Goal: Submit feedback/report problem: Submit feedback/report problem

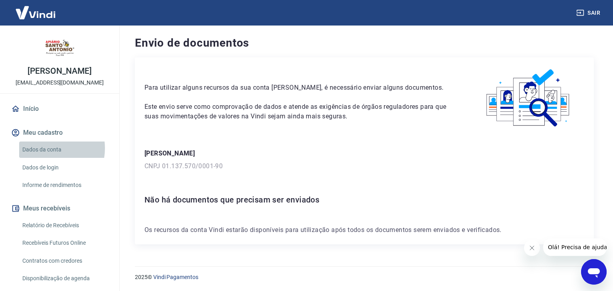
click at [46, 157] on link "Dados da conta" at bounding box center [64, 150] width 91 height 16
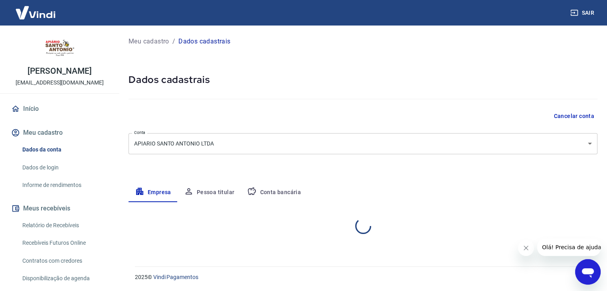
select select "SP"
select select "business"
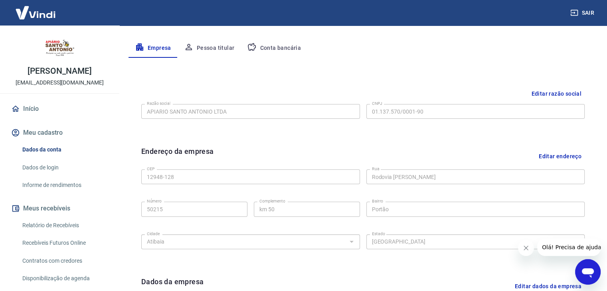
scroll to position [160, 0]
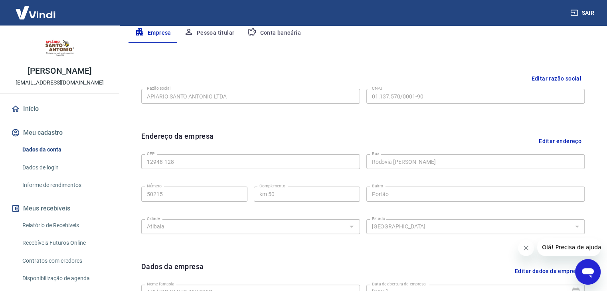
click at [286, 28] on button "Conta bancária" at bounding box center [274, 33] width 67 height 19
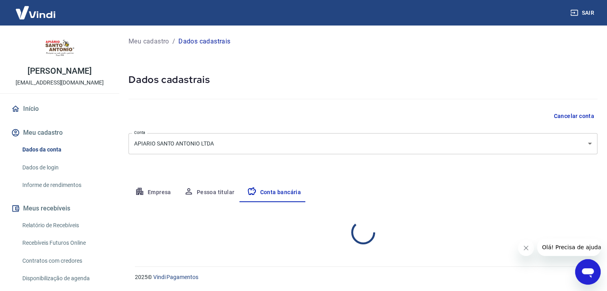
scroll to position [0, 0]
select select "1"
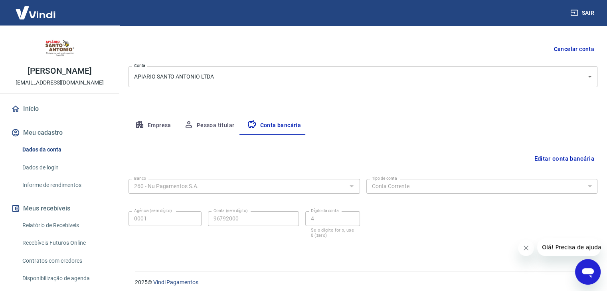
scroll to position [72, 0]
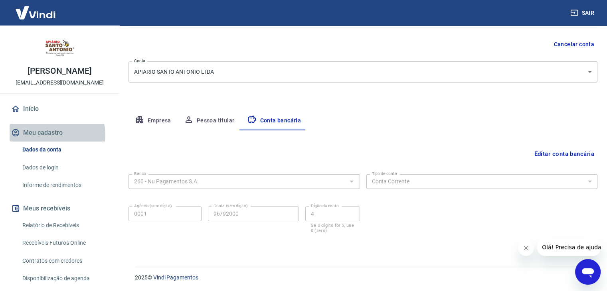
click at [55, 142] on button "Meu cadastro" at bounding box center [60, 133] width 100 height 18
click at [55, 114] on link "Início" at bounding box center [60, 109] width 100 height 18
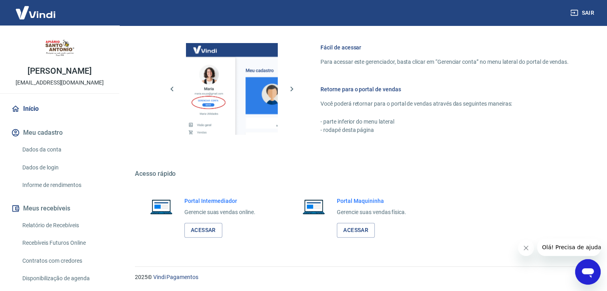
scroll to position [338, 0]
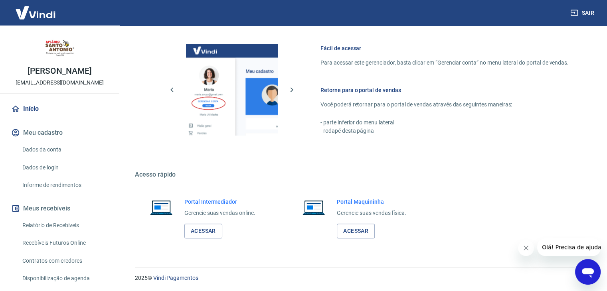
click at [593, 263] on div "Abrir janela de mensagens" at bounding box center [588, 272] width 24 height 24
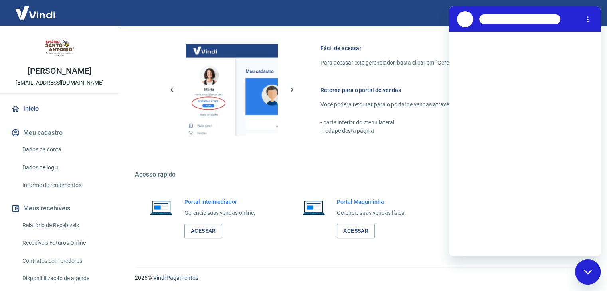
scroll to position [0, 0]
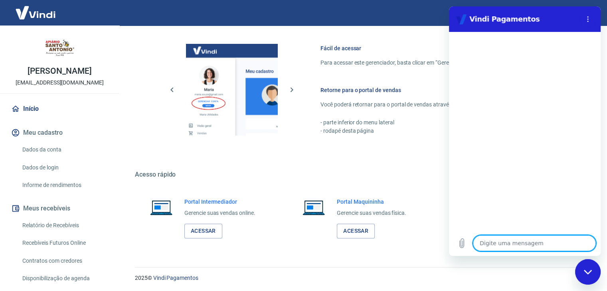
type textarea "o"
type textarea "x"
type textarea "ol"
type textarea "x"
type textarea "olá"
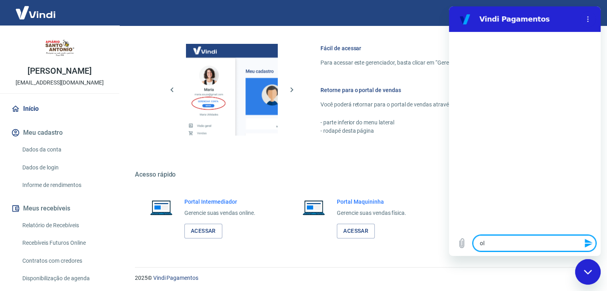
type textarea "x"
type textarea "b"
type textarea "x"
type textarea "bo"
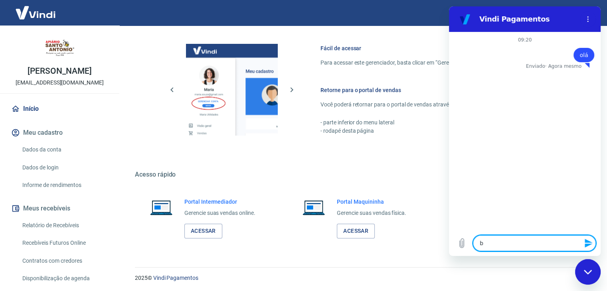
type textarea "x"
type textarea "bom"
type textarea "x"
type textarea "bom"
type textarea "x"
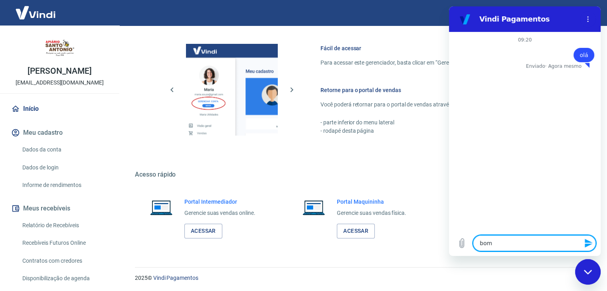
type textarea "bom d"
type textarea "x"
type textarea "bom di"
type textarea "x"
type textarea "bom dia"
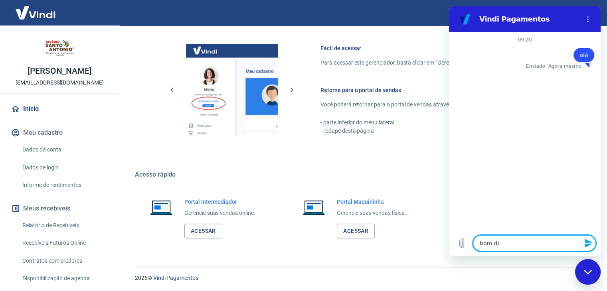
type textarea "x"
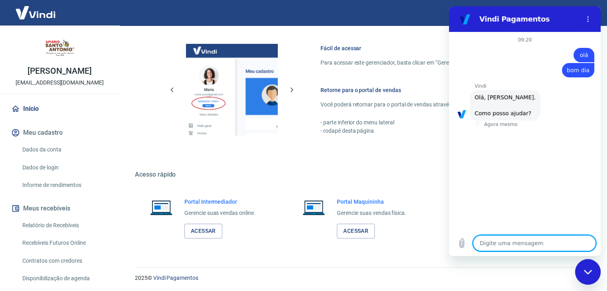
type textarea "x"
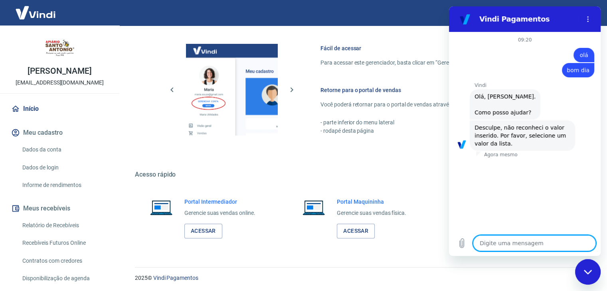
type textarea "e"
type textarea "x"
type textarea "es"
type textarea "x"
type textarea "esp"
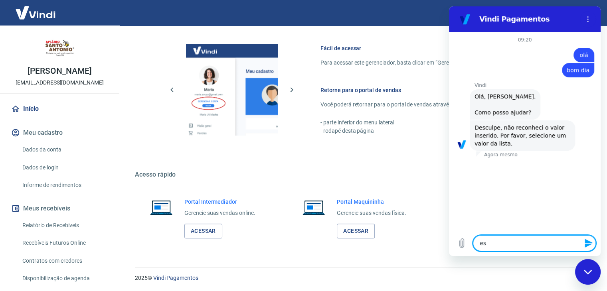
type textarea "x"
type textarea "espe"
type textarea "x"
type textarea "espec"
type textarea "x"
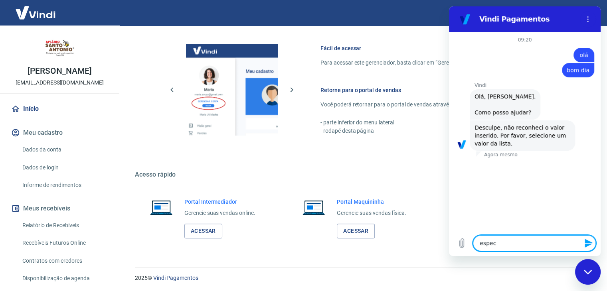
type textarea "especi"
type textarea "x"
type textarea "especia"
type textarea "x"
type textarea "especial"
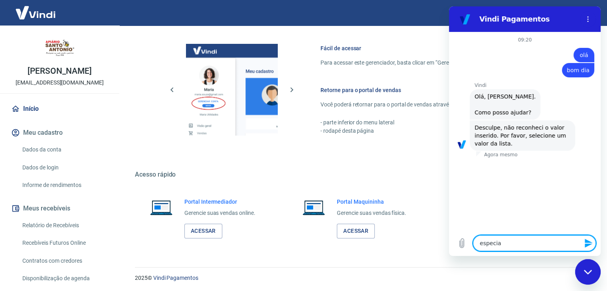
type textarea "x"
type textarea "especiali"
type textarea "x"
type textarea "especialis"
type textarea "x"
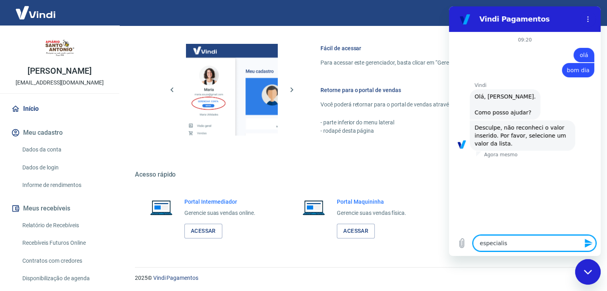
type textarea "especialist"
type textarea "x"
type textarea "especialista"
type textarea "x"
type textarea "fespecialista"
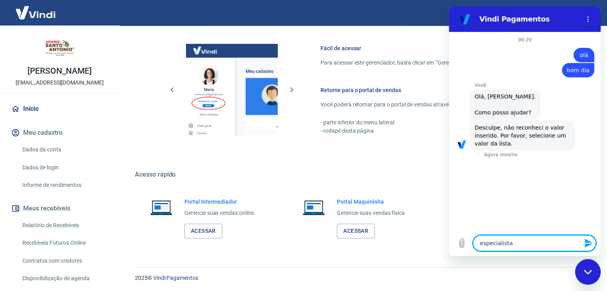
type textarea "x"
type textarea "faespecialista"
type textarea "x"
type textarea "falespecialista"
type textarea "x"
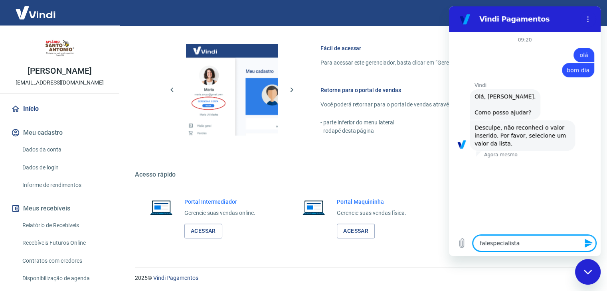
type textarea "falaespecialista"
type textarea "x"
type textarea "falarespecialista"
type textarea "x"
type textarea "falar especialista"
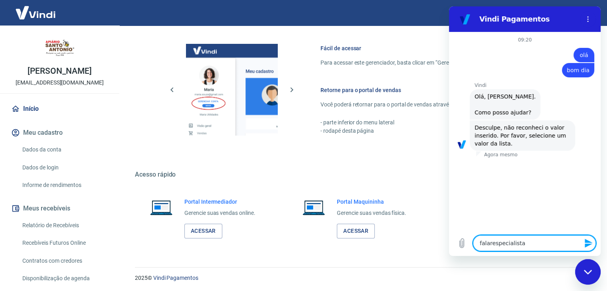
type textarea "x"
type textarea "falar cespecialista"
type textarea "x"
type textarea "falar coespecialista"
type textarea "x"
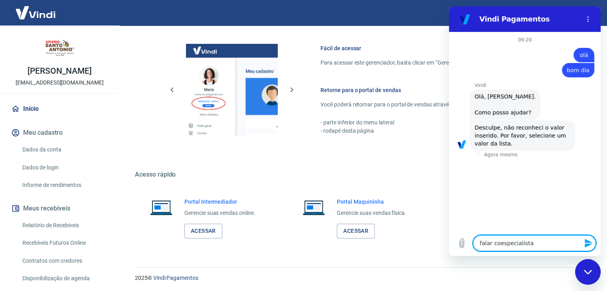
type textarea "falar comespecialista"
type textarea "x"
type textarea "falar com especialista"
type textarea "x"
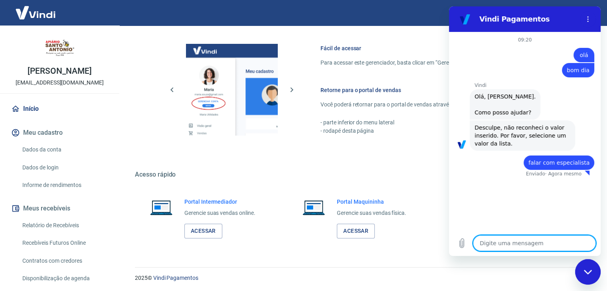
type textarea "x"
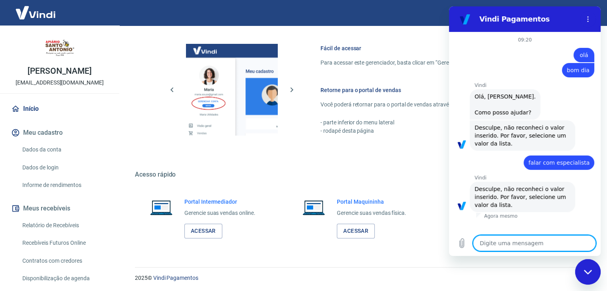
click at [549, 246] on textarea at bounding box center [534, 244] width 123 height 16
type textarea "a"
type textarea "x"
type textarea "aj"
type textarea "x"
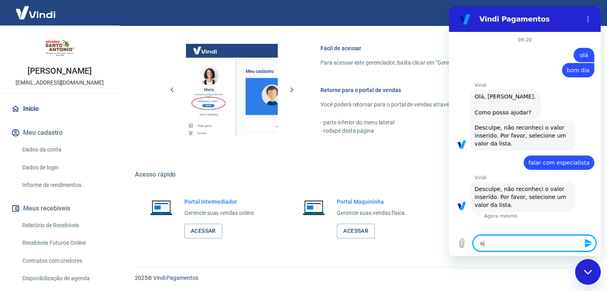
type textarea "aju"
type textarea "x"
type textarea "ajud"
type textarea "x"
type textarea "aju"
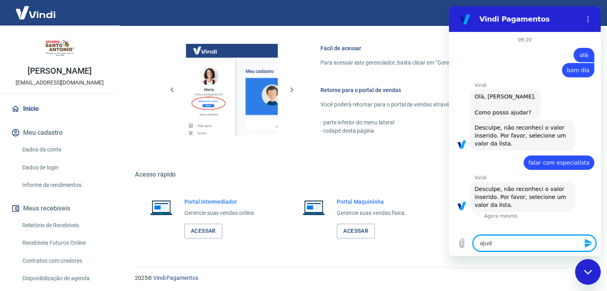
type textarea "x"
type textarea "aj"
type textarea "x"
type textarea "a"
type textarea "x"
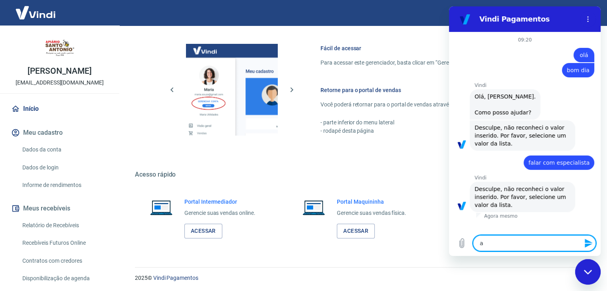
type textarea "x"
type textarea "a"
type textarea "x"
type textarea "aj"
type textarea "x"
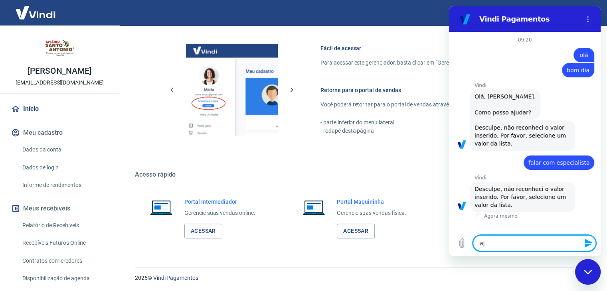
type textarea "aju"
type textarea "x"
type textarea "ajud"
type textarea "x"
type textarea "ajuda"
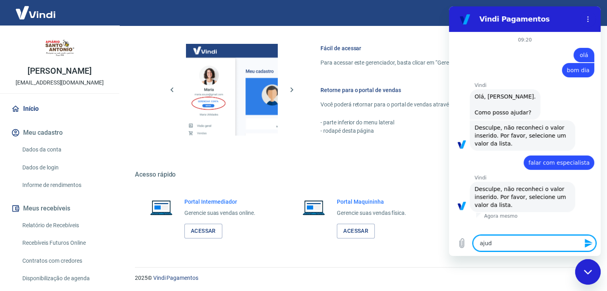
type textarea "x"
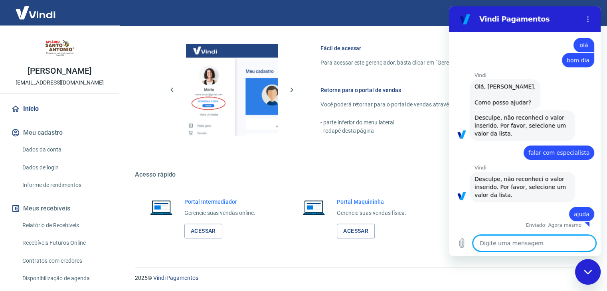
type textarea "x"
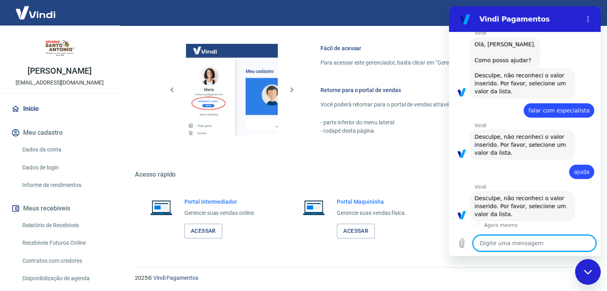
scroll to position [60, 0]
type textarea "e"
type textarea "x"
type textarea "es"
type textarea "x"
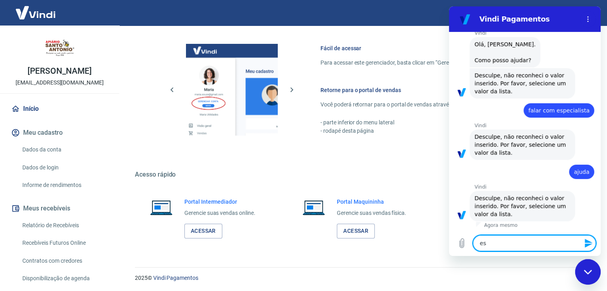
type textarea "esp"
type textarea "x"
type textarea "espe"
type textarea "x"
type textarea "espec"
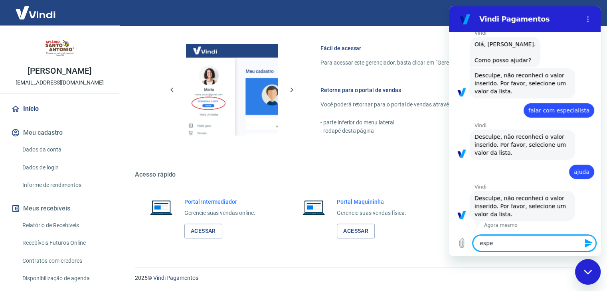
type textarea "x"
type textarea "especi"
type textarea "x"
type textarea "especia"
type textarea "x"
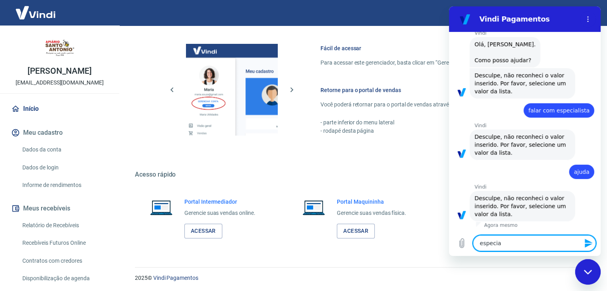
type textarea "especial"
type textarea "x"
type textarea "especiali"
type textarea "x"
type textarea "especialis"
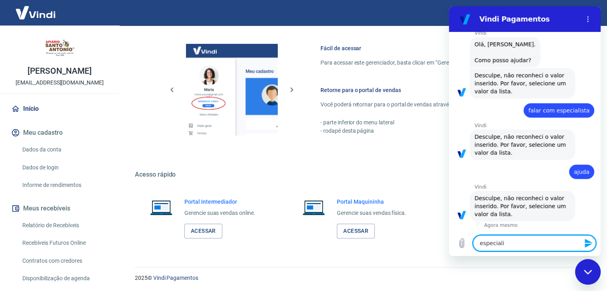
type textarea "x"
type textarea "especialist"
type textarea "x"
type textarea "especialista"
type textarea "x"
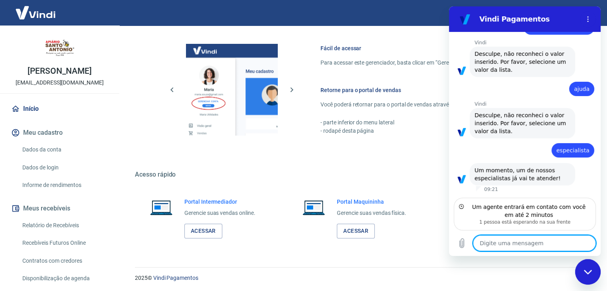
scroll to position [135, 0]
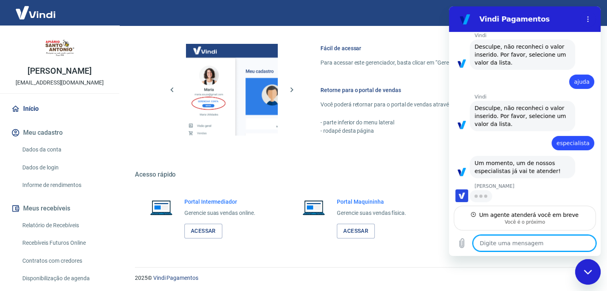
type textarea "x"
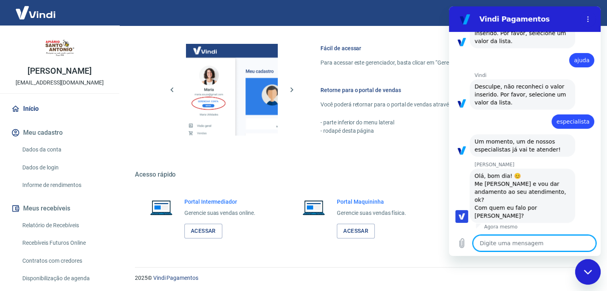
scroll to position [166, 0]
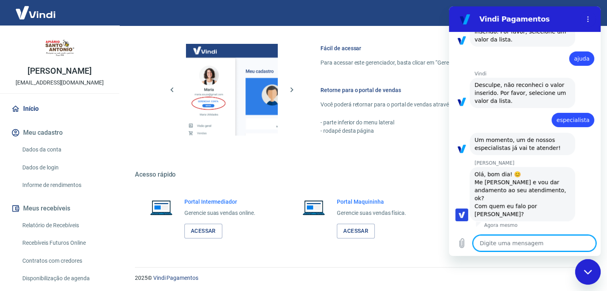
click at [549, 246] on textarea at bounding box center [534, 244] width 123 height 16
type textarea "B"
type textarea "x"
type textarea "Bo"
type textarea "x"
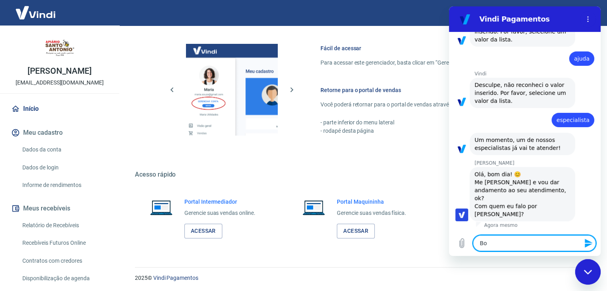
type textarea "Bom"
type textarea "x"
type textarea "Bom"
type textarea "x"
type textarea "Bom d"
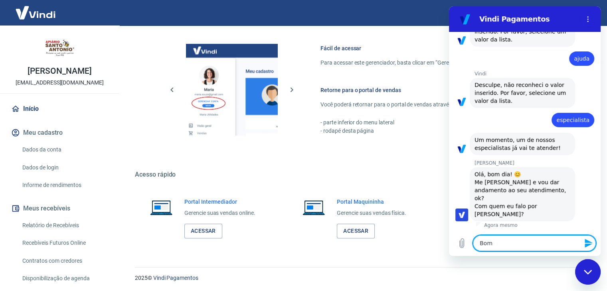
type textarea "x"
type textarea "Bom di"
type textarea "x"
type textarea "Bom dia"
type textarea "x"
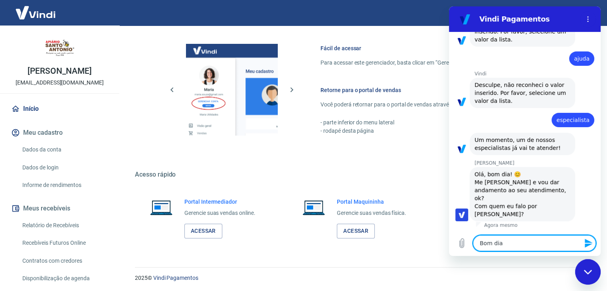
type textarea "Bom dia"
type textarea "x"
type textarea "Bom dia A"
type textarea "x"
type textarea "Bom dia An"
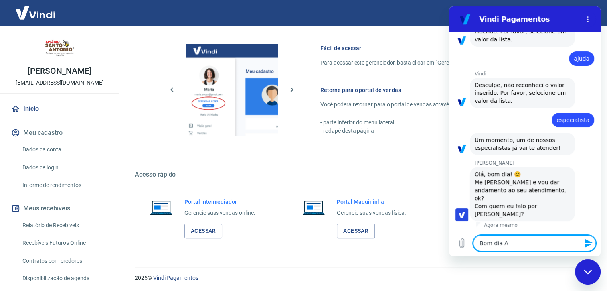
type textarea "x"
type textarea "Bom dia And"
type textarea "x"
type textarea "Bom dia Andr"
type textarea "x"
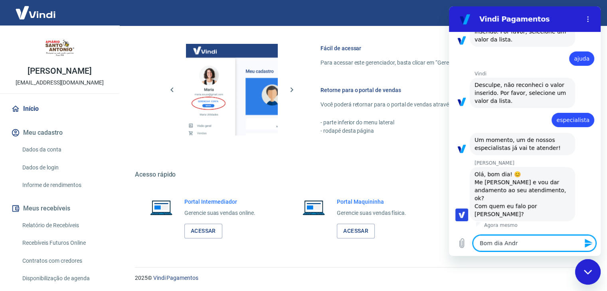
type textarea "Bom dia [PERSON_NAME]"
type textarea "x"
type textarea "Bom dia [PERSON_NAME]"
type textarea "x"
type textarea "Bom dia [PERSON_NAME]"
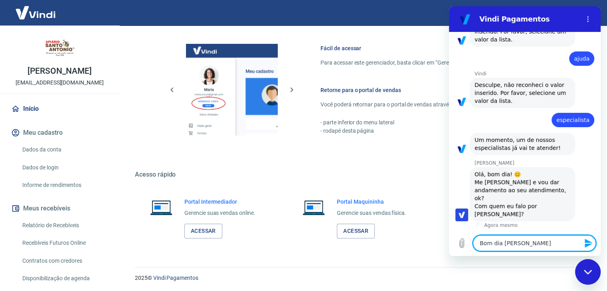
type textarea "x"
type textarea "Bom dia [PERSON_NAME]"
type textarea "x"
type textarea "Bom dia [PERSON_NAME],"
type textarea "x"
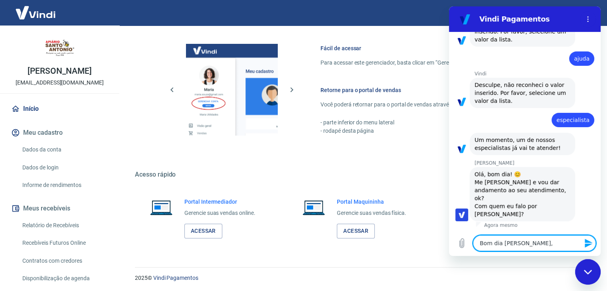
type textarea "Bom dia [PERSON_NAME],"
type textarea "x"
type textarea "Bom dia Andrezza, t"
type textarea "x"
type textarea "Bom dia Andrezza, tu"
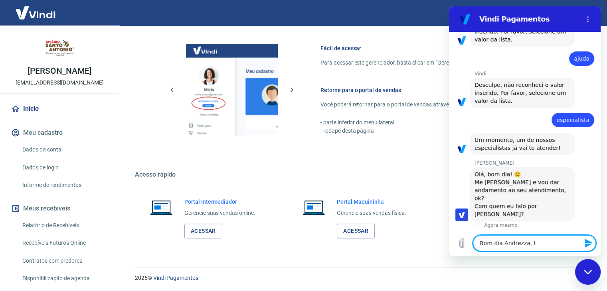
type textarea "x"
type textarea "Bom dia [PERSON_NAME], tud"
type textarea "x"
type textarea "Bom dia Andrezza, tudo"
type textarea "x"
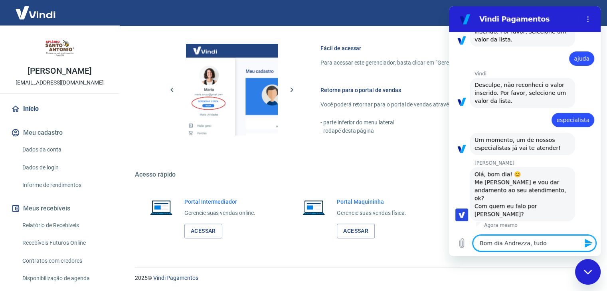
type textarea "Bom dia Andrezza, tudo"
type textarea "x"
type textarea "Bom dia Andrezza, tudo b"
type textarea "x"
type textarea "Bom dia Andrezza, tudo be"
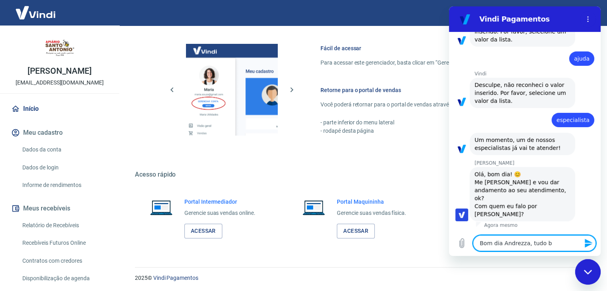
type textarea "x"
type textarea "Bom dia [PERSON_NAME], tudo bem"
type textarea "x"
type textarea "Bom dia [PERSON_NAME], tudo bem?"
type textarea "x"
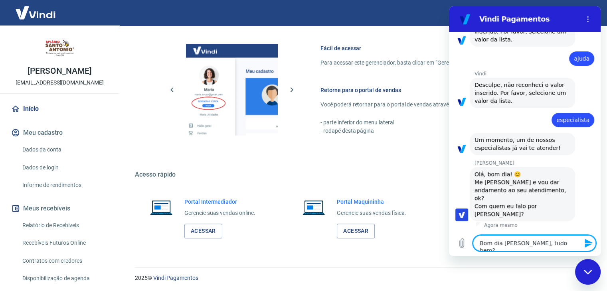
type textarea "Bom dia [PERSON_NAME], tudo bem?"
type textarea "x"
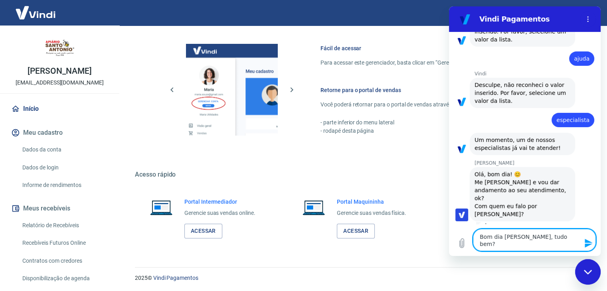
type textarea "Bom dia [PERSON_NAME], tudo bem? G"
type textarea "x"
type textarea "Bom dia [PERSON_NAME], tudo bem? Go"
type textarea "x"
type textarea "Bom dia [PERSON_NAME], tudo bem? Gos"
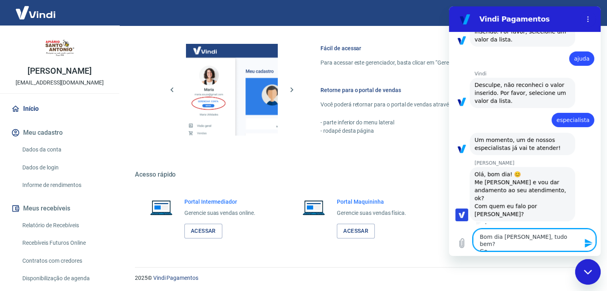
type textarea "x"
type textarea "Bom dia [PERSON_NAME], tudo bem? Gost"
type textarea "x"
type textarea "Bom dia [PERSON_NAME], tudo bem? [GEOGRAPHIC_DATA]"
type textarea "x"
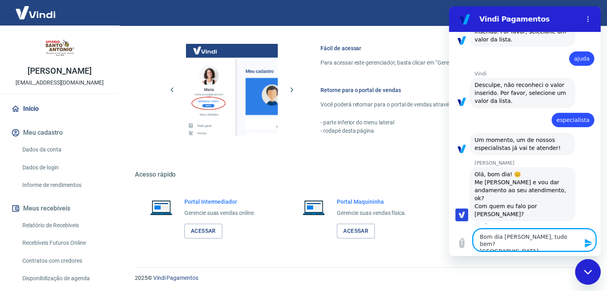
type textarea "Bom dia [PERSON_NAME], tudo bem? Gostra"
type textarea "x"
type textarea "Bom dia [PERSON_NAME], tudo bem? [GEOGRAPHIC_DATA]"
type textarea "x"
type textarea "Bom dia [PERSON_NAME], tudo bem? Gost"
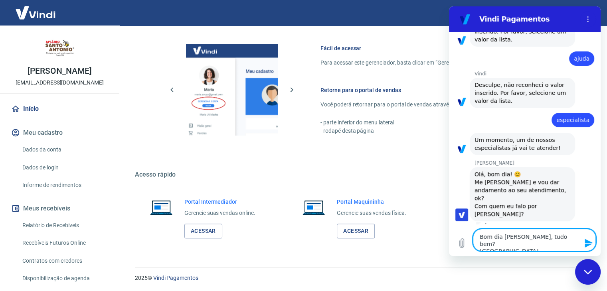
type textarea "x"
type textarea "Bom dia [PERSON_NAME], tudo bem? Gosta"
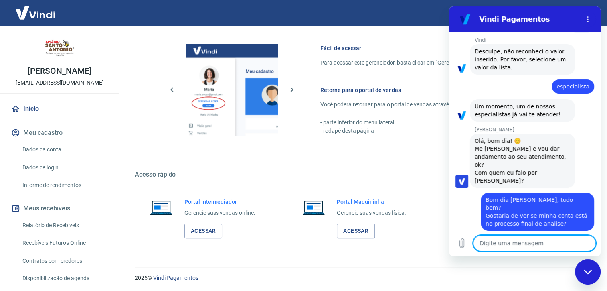
scroll to position [201, 0]
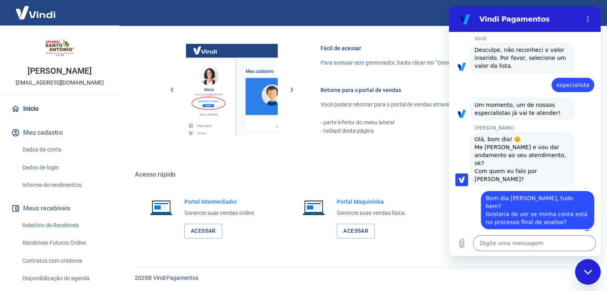
click at [435, 259] on div "2025 © Vindi Pagamentos" at bounding box center [361, 275] width 472 height 34
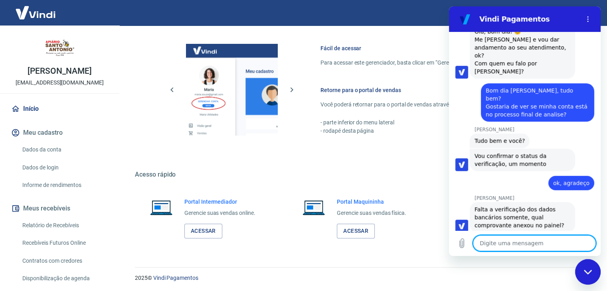
scroll to position [312, 0]
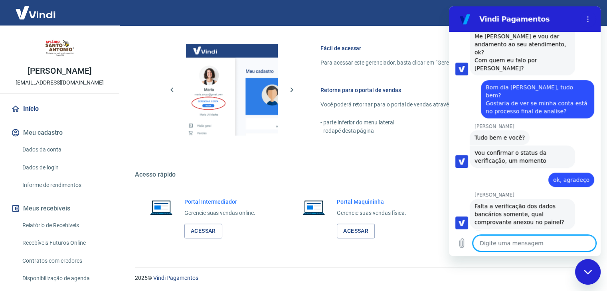
click at [524, 246] on textarea at bounding box center [534, 244] width 123 height 16
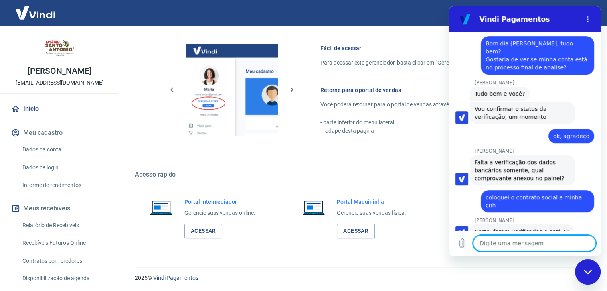
scroll to position [357, 0]
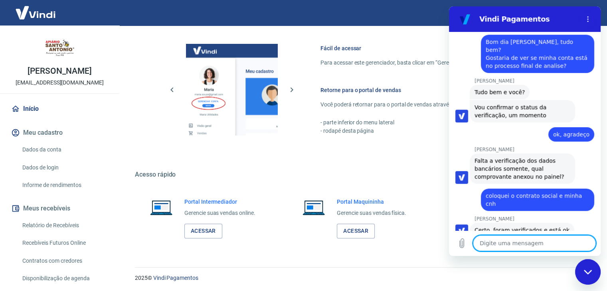
click at [515, 248] on textarea at bounding box center [534, 244] width 123 height 16
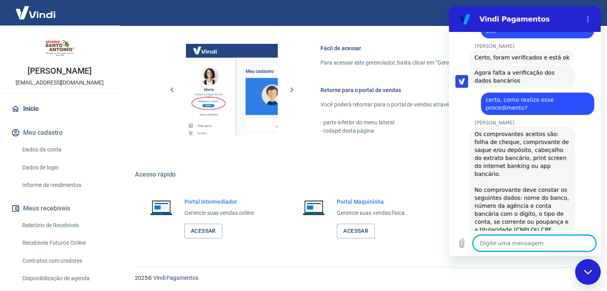
scroll to position [538, 0]
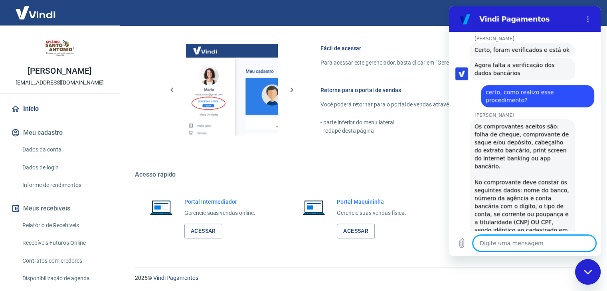
click at [541, 247] on textarea at bounding box center [534, 244] width 123 height 16
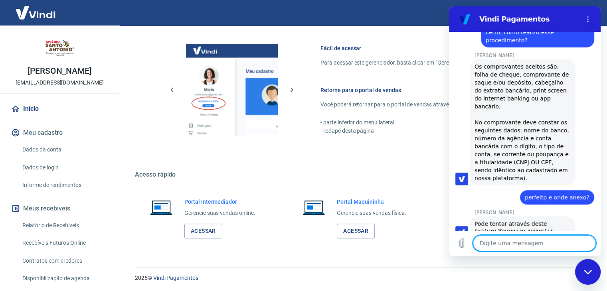
scroll to position [599, 0]
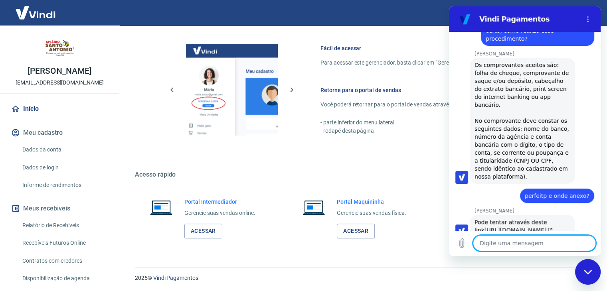
click at [491, 227] on link "[URL][DOMAIN_NAME]" at bounding box center [519, 230] width 68 height 6
click at [505, 242] on textarea at bounding box center [534, 244] width 123 height 16
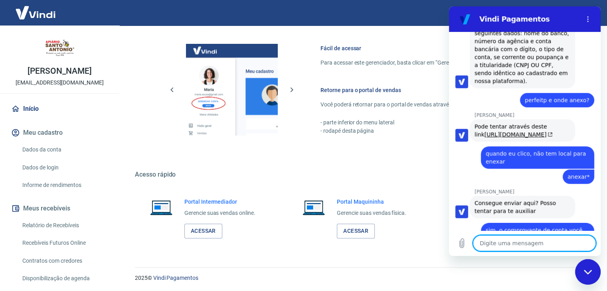
scroll to position [721, 0]
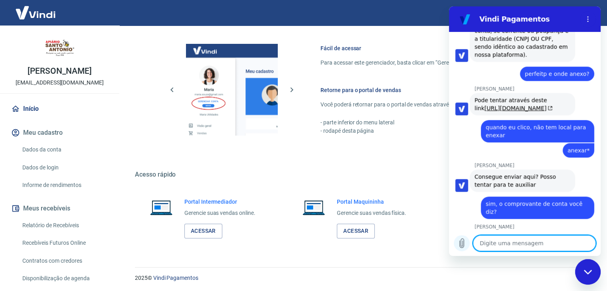
click at [455, 245] on button "Carregar arquivo" at bounding box center [462, 244] width 16 height 16
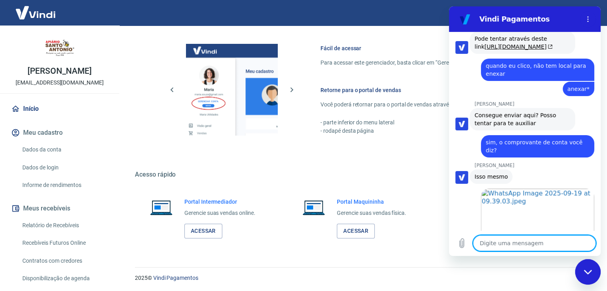
scroll to position [784, 0]
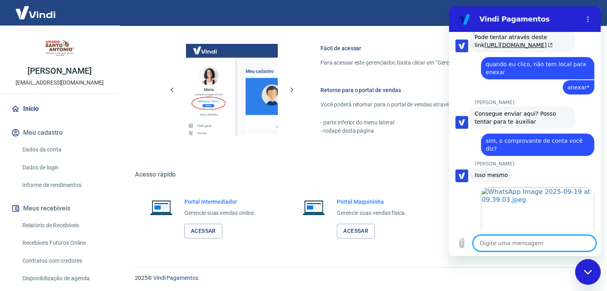
click at [554, 251] on textarea at bounding box center [534, 244] width 123 height 16
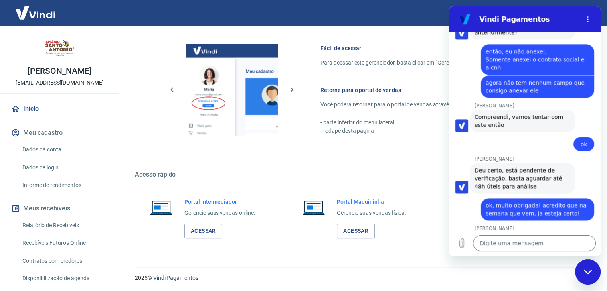
scroll to position [1041, 0]
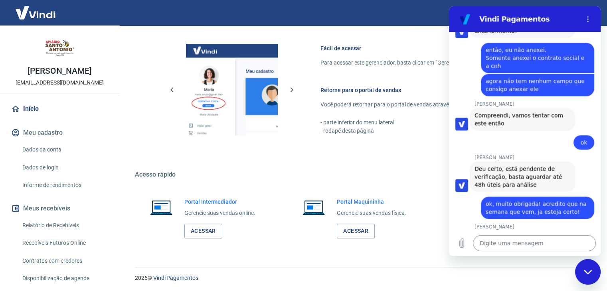
click at [520, 239] on textarea at bounding box center [534, 244] width 123 height 16
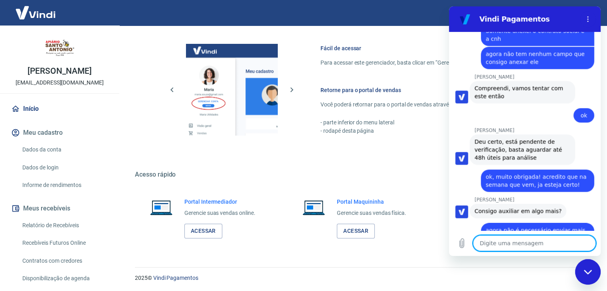
scroll to position [1084, 0]
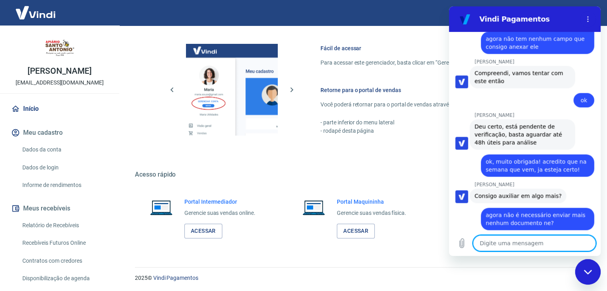
click at [534, 243] on textarea at bounding box center [534, 244] width 123 height 16
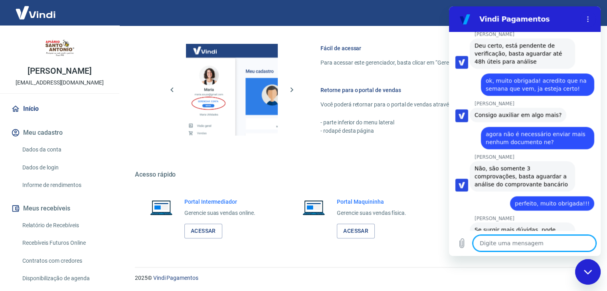
scroll to position [1172, 0]
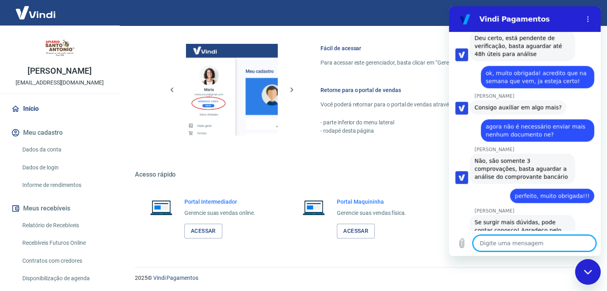
click at [513, 251] on textarea at bounding box center [534, 244] width 123 height 16
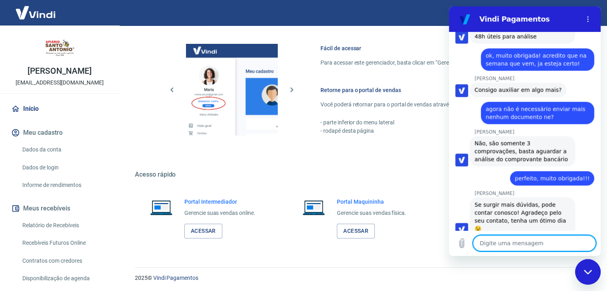
scroll to position [1192, 0]
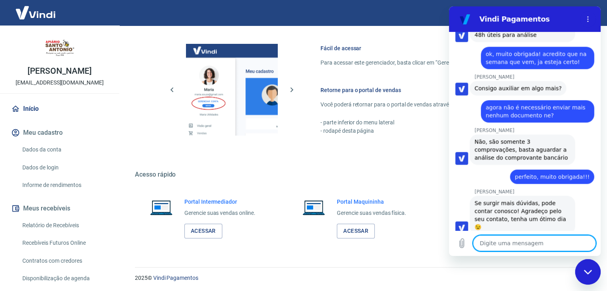
click at [594, 278] on div "Fechar janela de mensagens" at bounding box center [588, 272] width 24 height 24
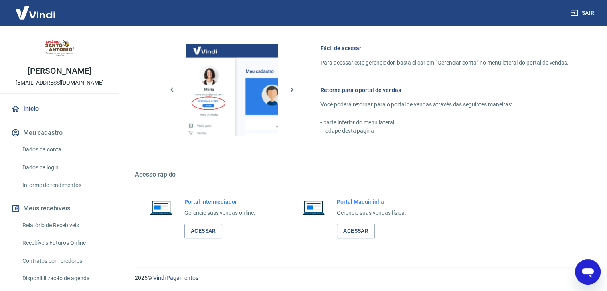
click at [584, 12] on button "Sair" at bounding box center [583, 13] width 29 height 15
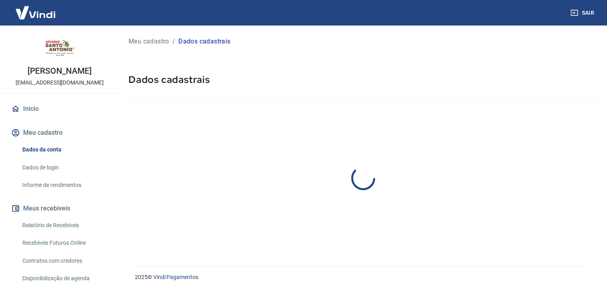
select select "SP"
select select "business"
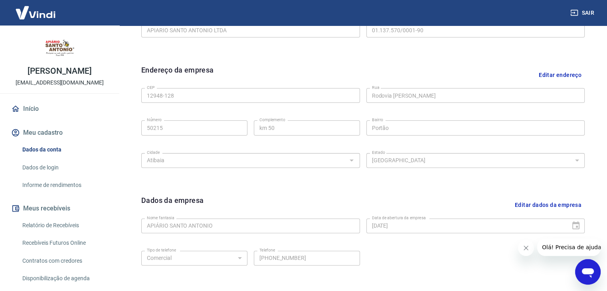
scroll to position [85, 0]
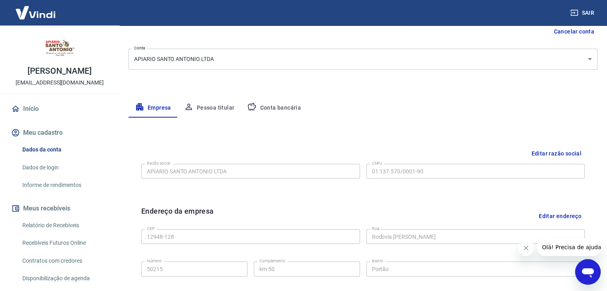
click at [263, 113] on button "Conta bancária" at bounding box center [274, 108] width 67 height 19
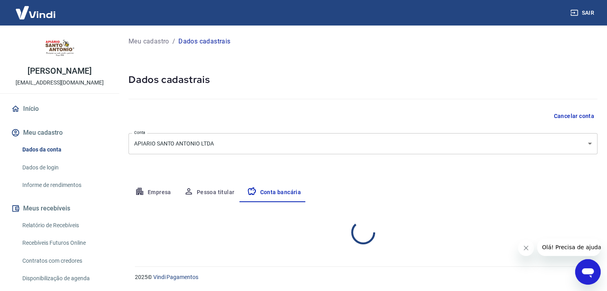
scroll to position [0, 0]
select select "1"
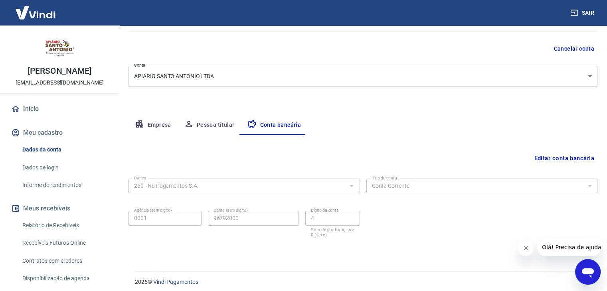
scroll to position [72, 0]
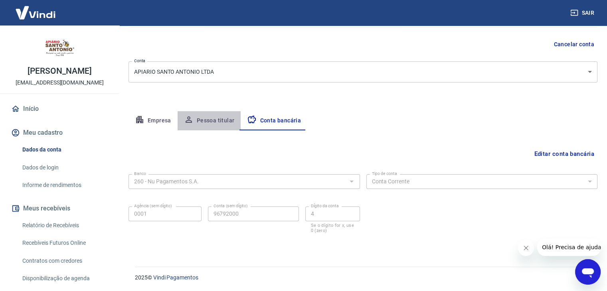
click at [222, 117] on button "Pessoa titular" at bounding box center [209, 120] width 63 height 19
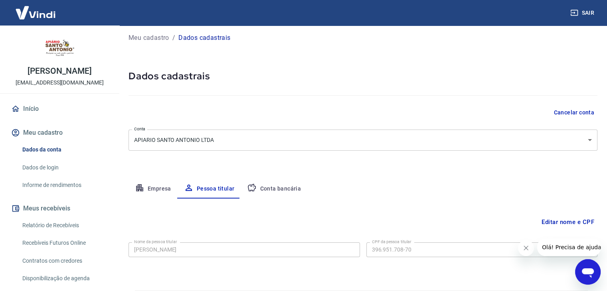
scroll to position [28, 0]
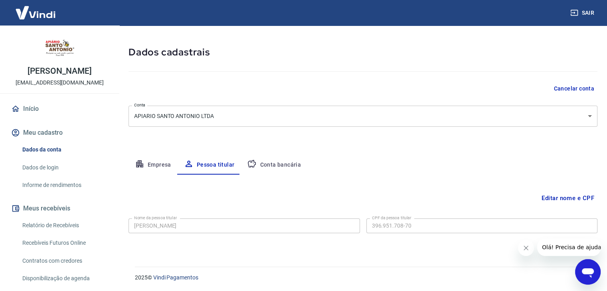
click at [165, 162] on button "Empresa" at bounding box center [153, 165] width 49 height 19
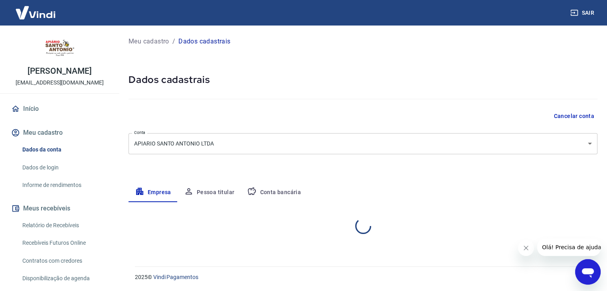
scroll to position [0, 0]
select select "SP"
select select "business"
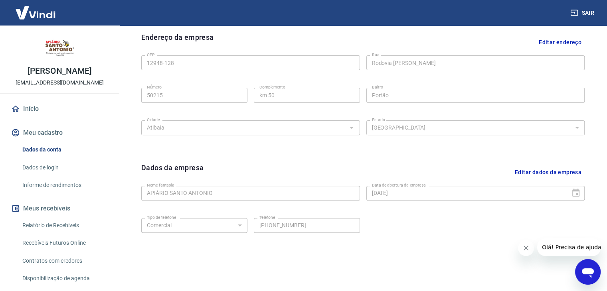
scroll to position [284, 0]
